Goal: Transaction & Acquisition: Book appointment/travel/reservation

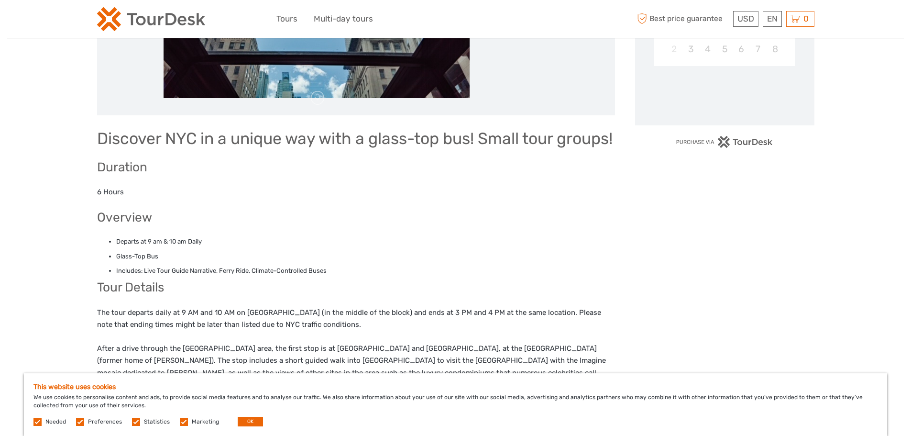
scroll to position [287, 0]
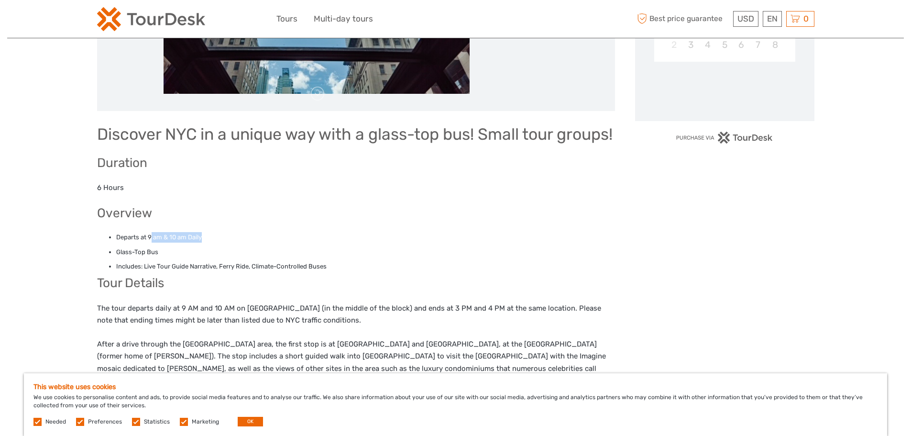
drag, startPoint x: 185, startPoint y: 255, endPoint x: 226, endPoint y: 256, distance: 41.1
click at [226, 242] on li "Departs at 9 am & 10 am Daily" at bounding box center [365, 237] width 499 height 11
click at [233, 242] on li "Departs at 9 am & 10 am Daily" at bounding box center [365, 237] width 499 height 11
drag, startPoint x: 144, startPoint y: 272, endPoint x: 190, endPoint y: 273, distance: 45.9
click at [188, 257] on li "Glass-Top Bus" at bounding box center [365, 252] width 499 height 11
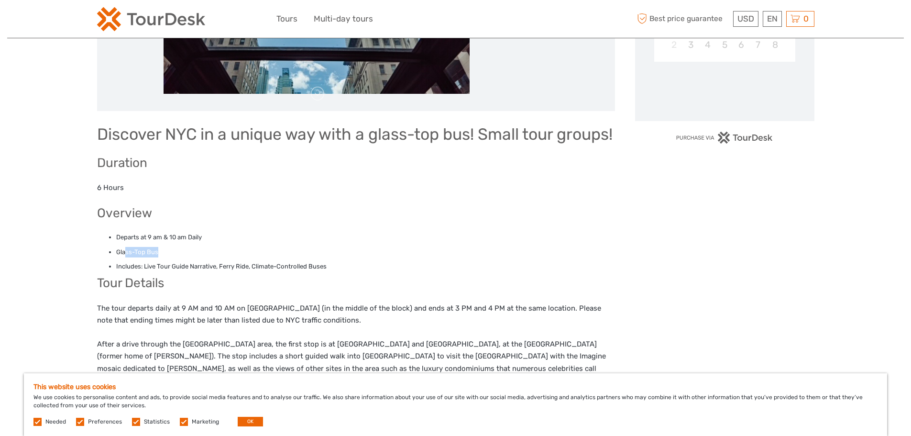
click at [227, 257] on li "Glass-Top Bus" at bounding box center [365, 252] width 499 height 11
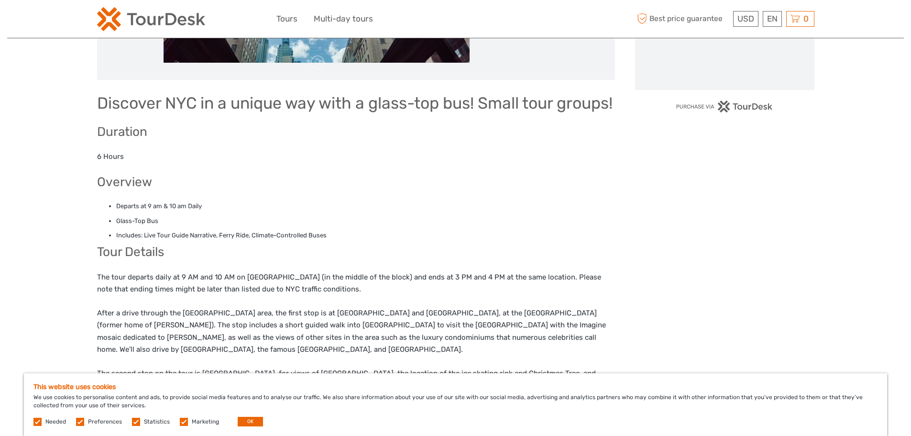
scroll to position [335, 0]
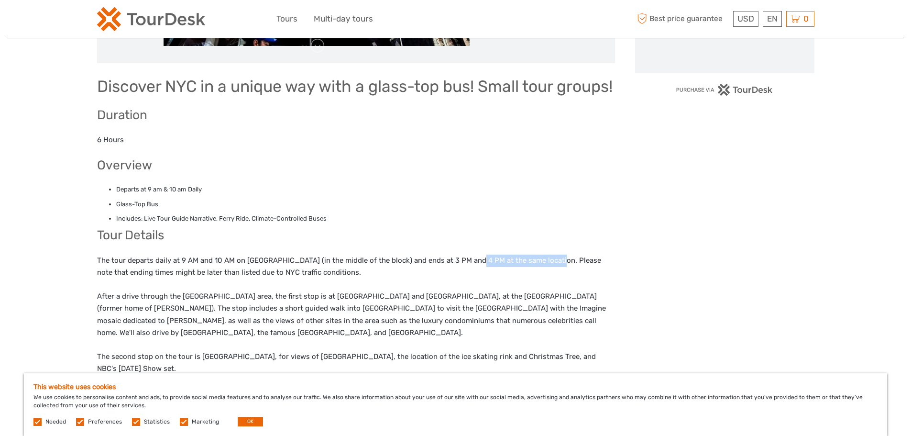
drag, startPoint x: 514, startPoint y: 274, endPoint x: 589, endPoint y: 284, distance: 75.2
click at [553, 274] on p "The tour departs daily at 9 AM and 10 AM on [GEOGRAPHIC_DATA] (in the middle of…" at bounding box center [356, 266] width 518 height 24
drag, startPoint x: 591, startPoint y: 285, endPoint x: 573, endPoint y: 286, distance: 17.8
click at [591, 279] on p "The tour departs daily at 9 AM and 10 AM on [GEOGRAPHIC_DATA] (in the middle of…" at bounding box center [356, 266] width 518 height 24
drag, startPoint x: 108, startPoint y: 291, endPoint x: 116, endPoint y: 291, distance: 8.1
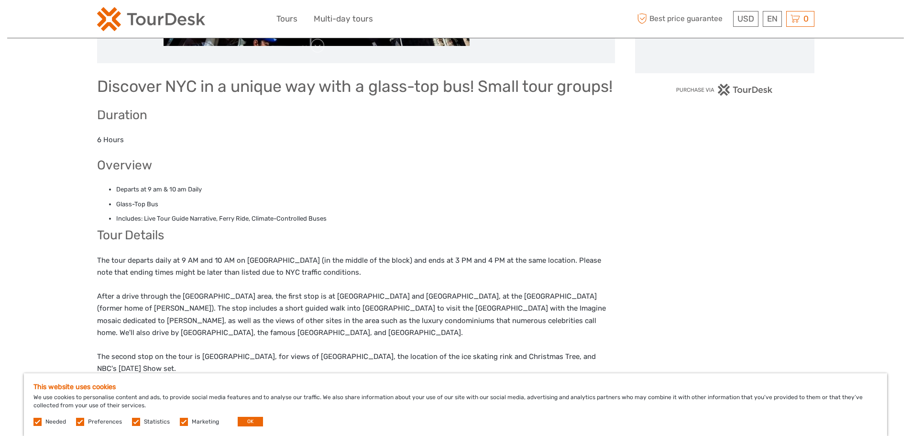
click at [109, 279] on p "The tour departs daily at 9 AM and 10 AM on [GEOGRAPHIC_DATA] (in the middle of…" at bounding box center [356, 266] width 518 height 24
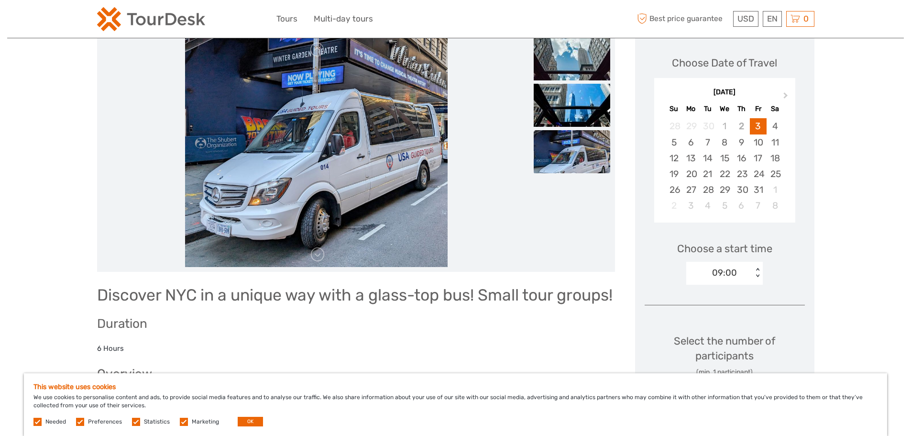
scroll to position [0, 0]
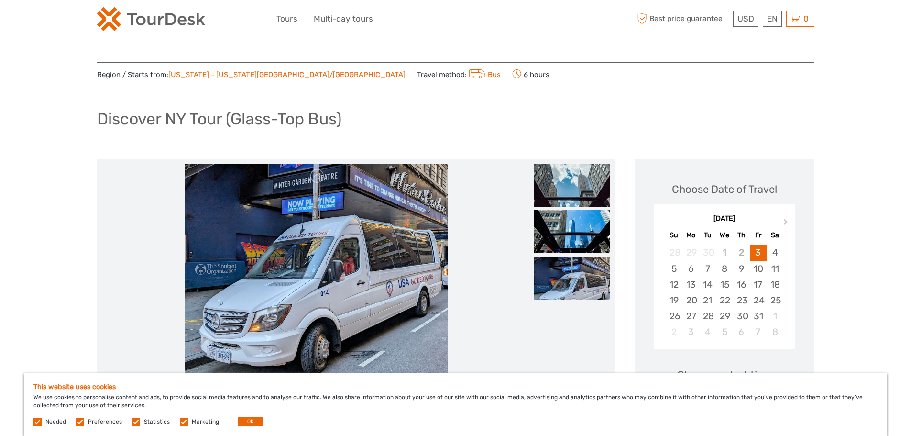
click at [585, 286] on img at bounding box center [572, 277] width 77 height 43
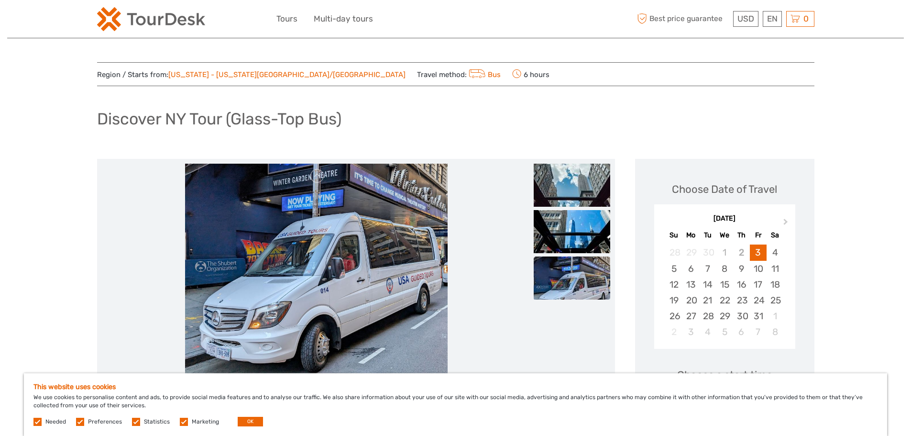
drag, startPoint x: 480, startPoint y: 254, endPoint x: 471, endPoint y: 254, distance: 9.1
